Goal: Check status

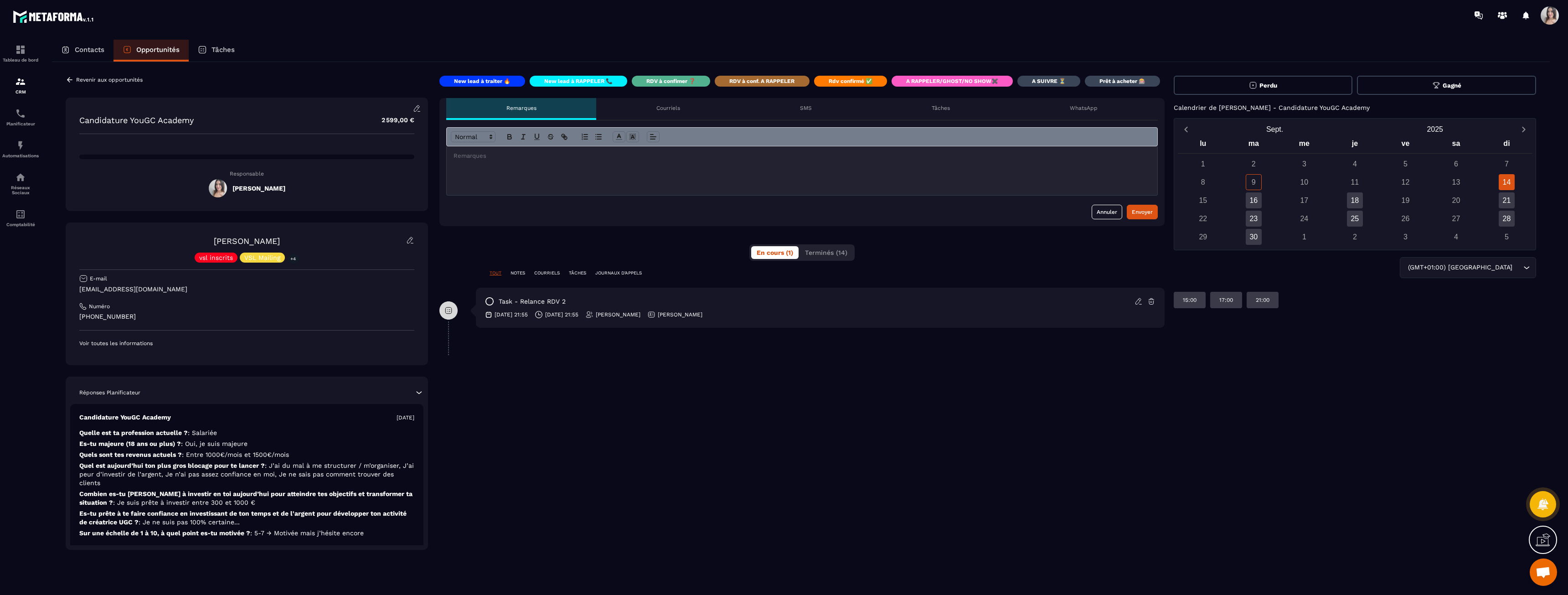
drag, startPoint x: 1218, startPoint y: 107, endPoint x: 1403, endPoint y: 110, distance: 185.0
click at [545, 110] on div "Calendrier de [PERSON_NAME] - Candidature YouGC Academy" at bounding box center [1355, 107] width 363 height 7
click at [545, 109] on div "Calendrier de [PERSON_NAME] - Candidature YouGC Academy" at bounding box center [1355, 107] width 363 height 7
click at [545, 258] on button "Terminés (14)" at bounding box center [826, 253] width 53 height 13
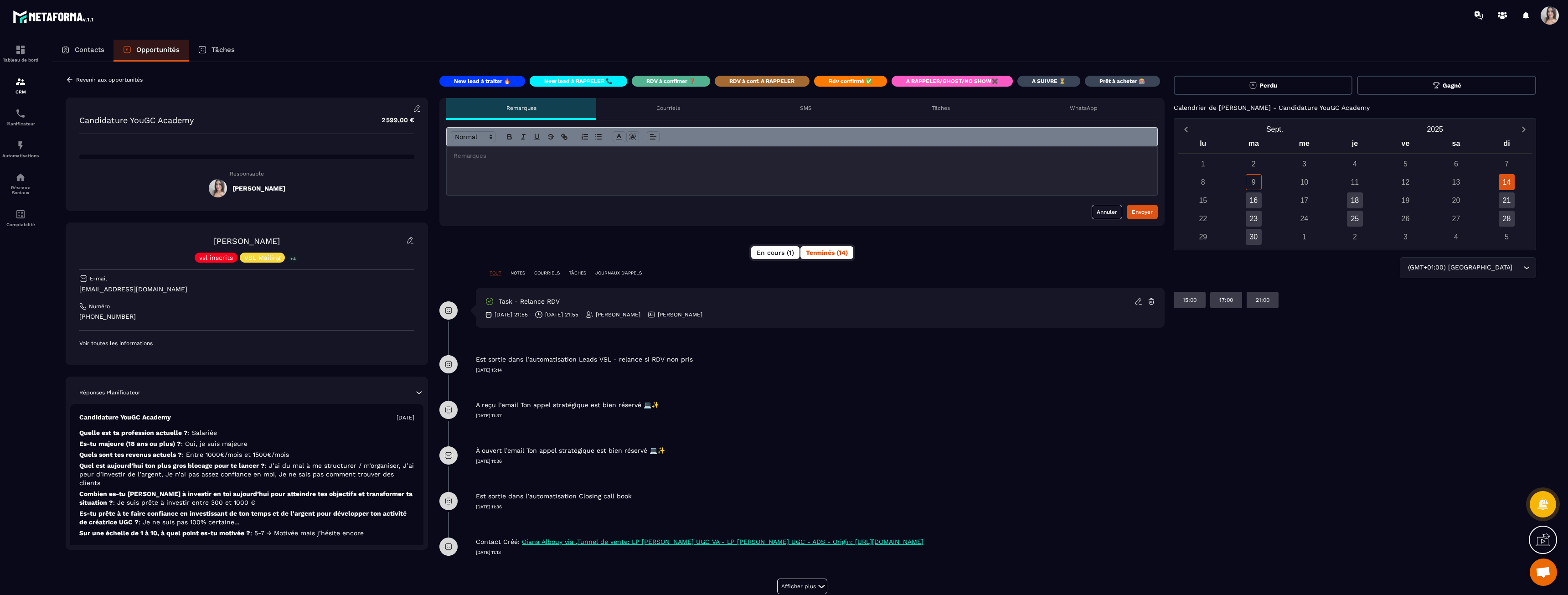
click at [545, 255] on button "En cours (1)" at bounding box center [775, 253] width 48 height 13
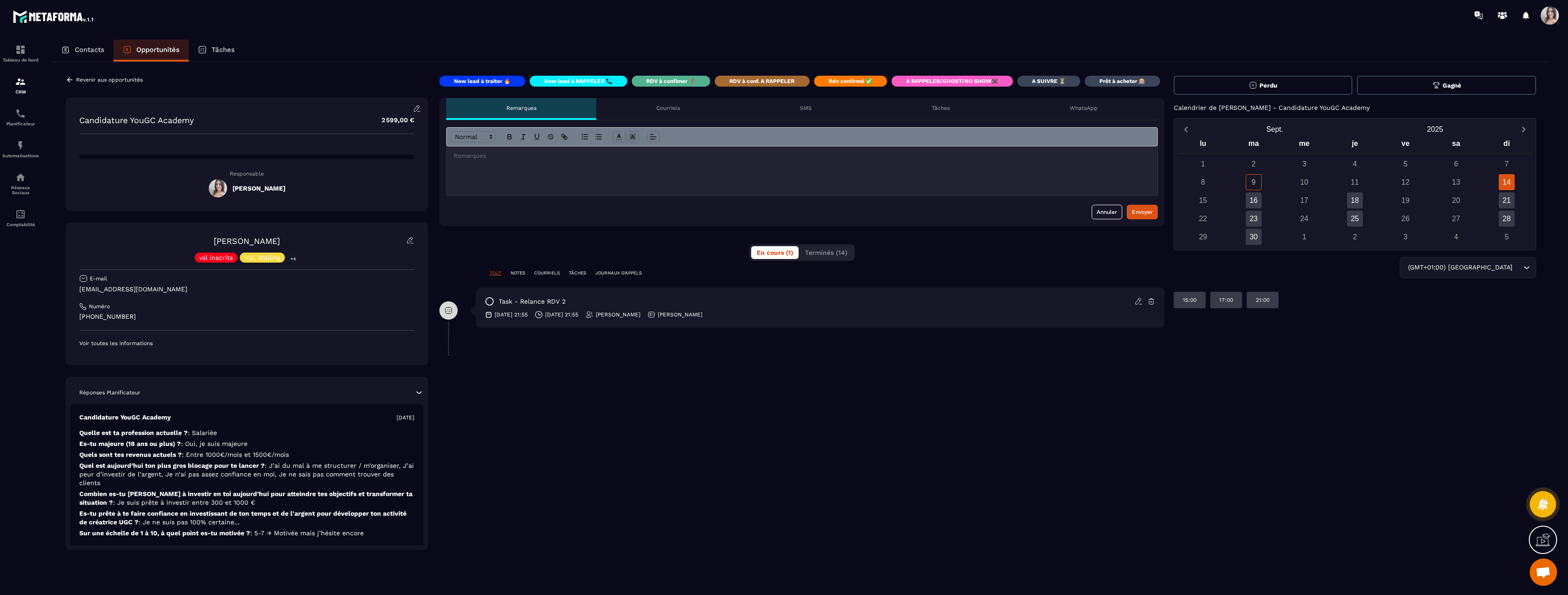
click at [545, 107] on p "Calendrier de [PERSON_NAME] - Candidature YouGC Academy" at bounding box center [1271, 107] width 196 height 7
click at [545, 108] on p "Calendrier de [PERSON_NAME] - Candidature YouGC Academy" at bounding box center [1271, 107] width 196 height 7
drag, startPoint x: 1292, startPoint y: 108, endPoint x: 1180, endPoint y: 102, distance: 112.2
click at [545, 102] on div "Perdu [PERSON_NAME] Calendrier de [PERSON_NAME] - Candidature YouGC Academy [DA…" at bounding box center [1355, 312] width 363 height 474
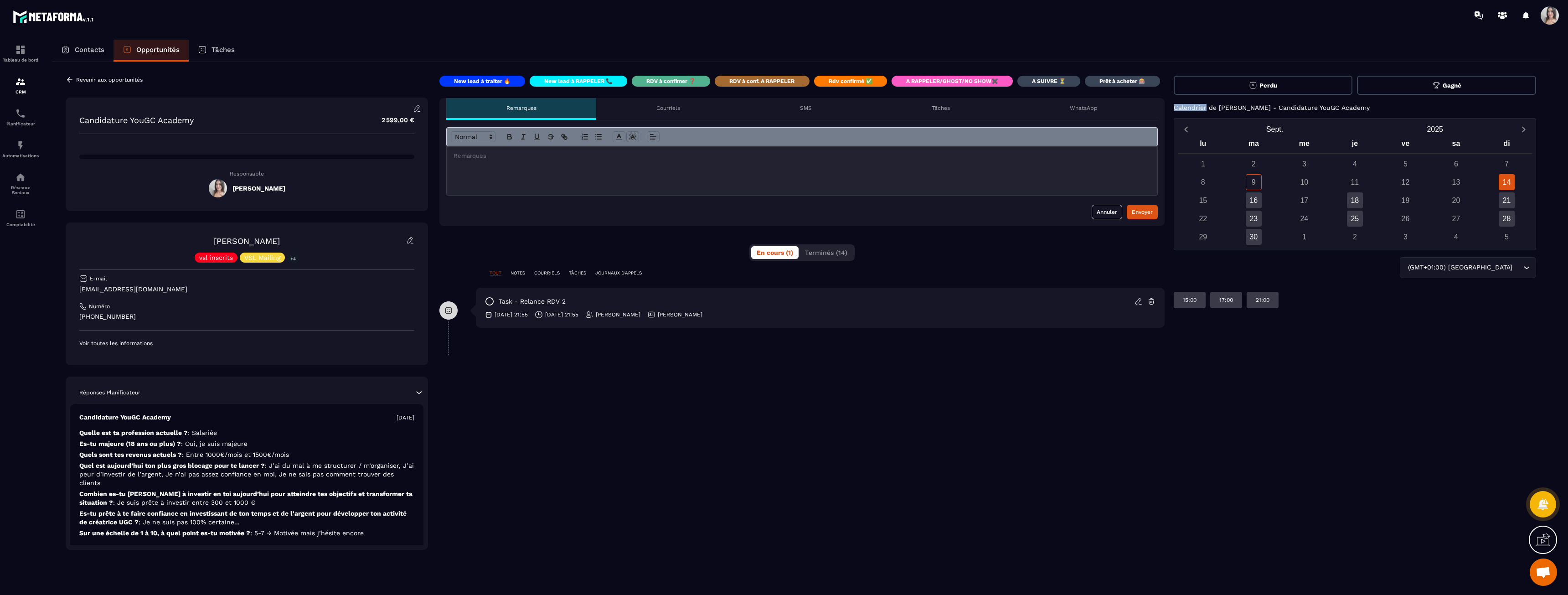
click at [545, 102] on div "Perdu [PERSON_NAME] Calendrier de [PERSON_NAME] - Candidature YouGC Academy [DA…" at bounding box center [1355, 312] width 363 height 474
click at [545, 108] on p "Calendrier de [PERSON_NAME] - Candidature YouGC Academy" at bounding box center [1271, 107] width 196 height 7
click at [87, 75] on div "Revenir aux opportunités Candidature YouGC Academy 2 599,00 € Responsable [PERS…" at bounding box center [800, 312] width 1497 height 501
click at [83, 79] on p "Revenir aux opportunités" at bounding box center [109, 79] width 67 height 6
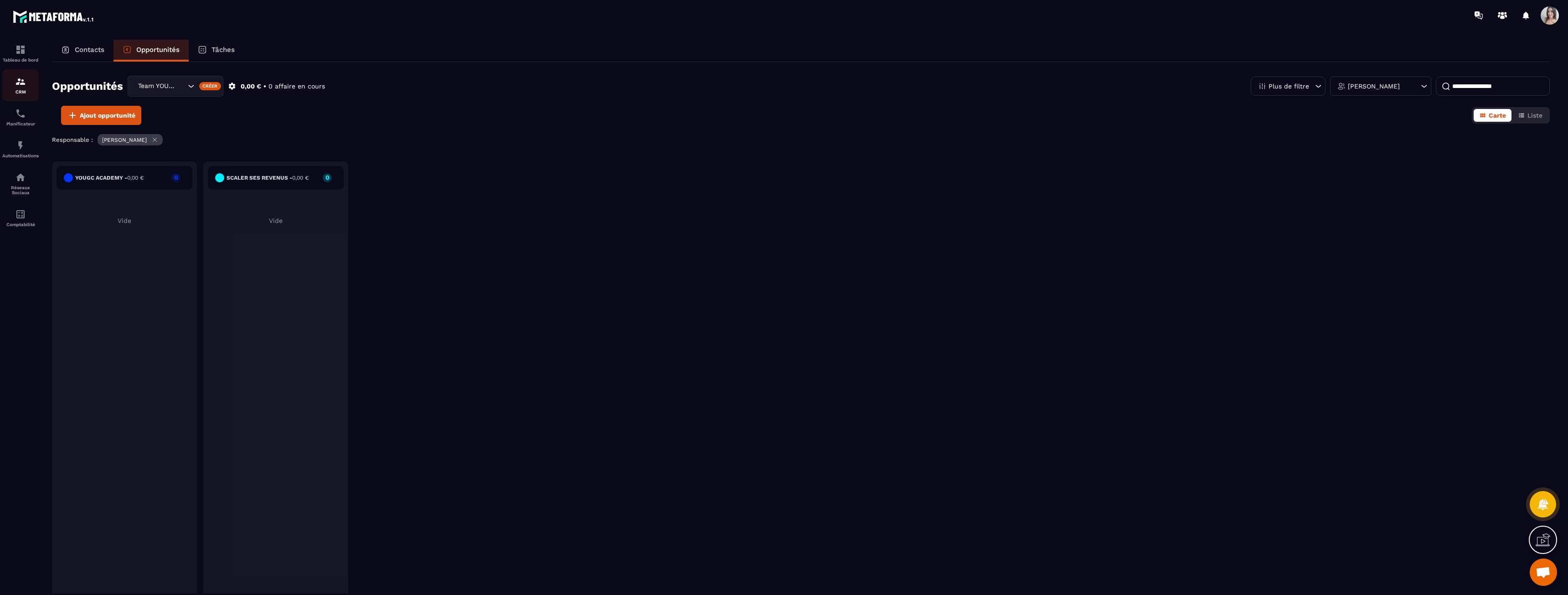
click at [14, 90] on p "CRM" at bounding box center [20, 91] width 36 height 5
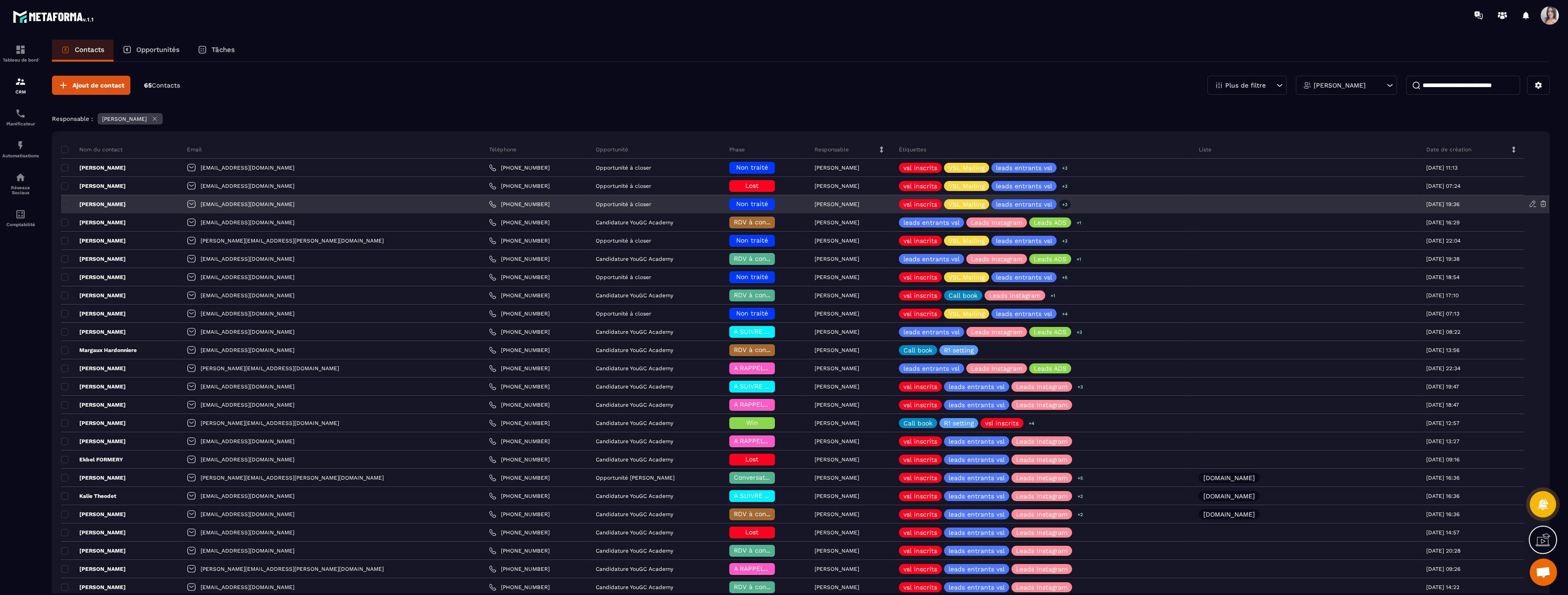
click at [96, 202] on p "[PERSON_NAME]" at bounding box center [93, 204] width 65 height 7
